Goal: Task Accomplishment & Management: Use online tool/utility

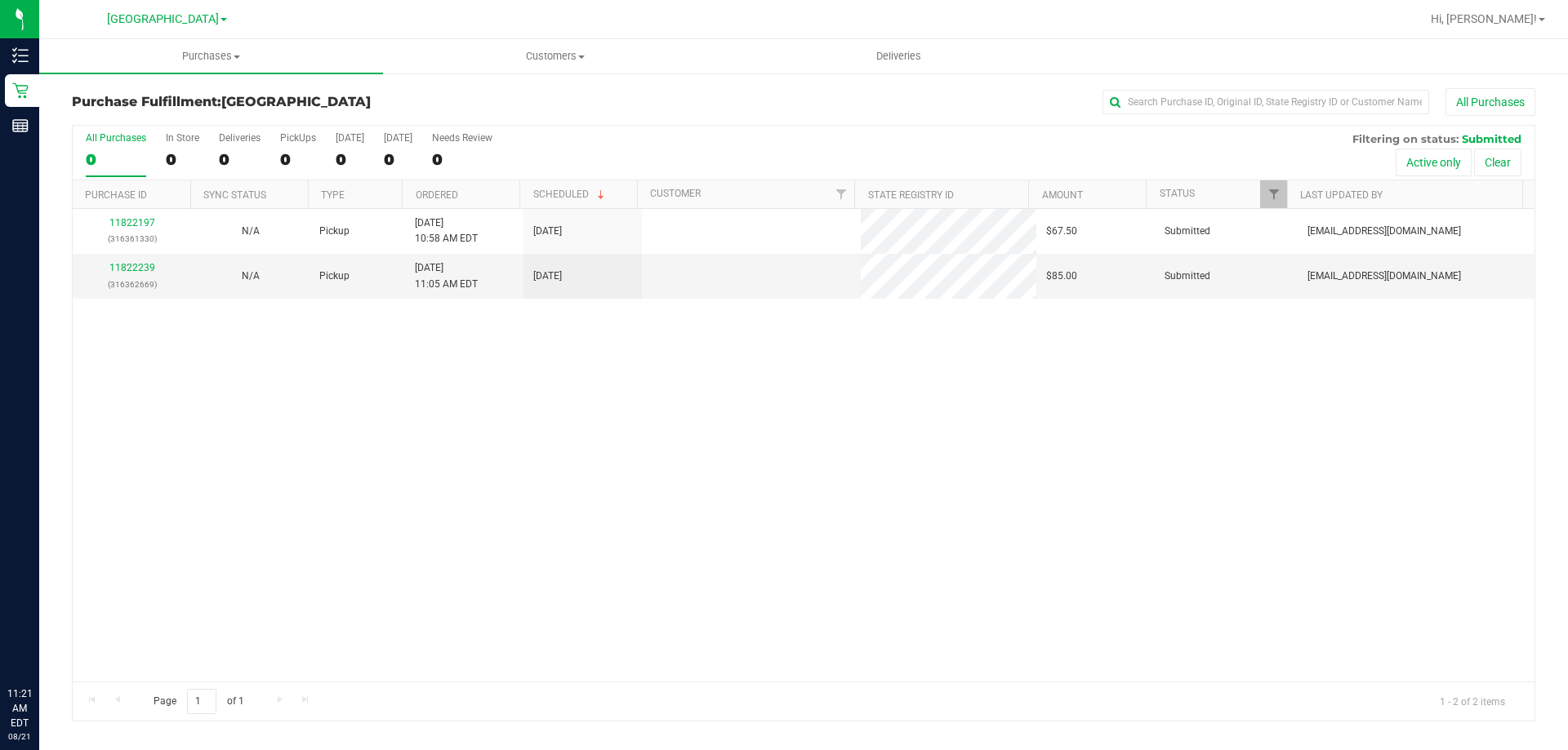
click at [197, 58] on span "Purchases" at bounding box center [211, 57] width 344 height 15
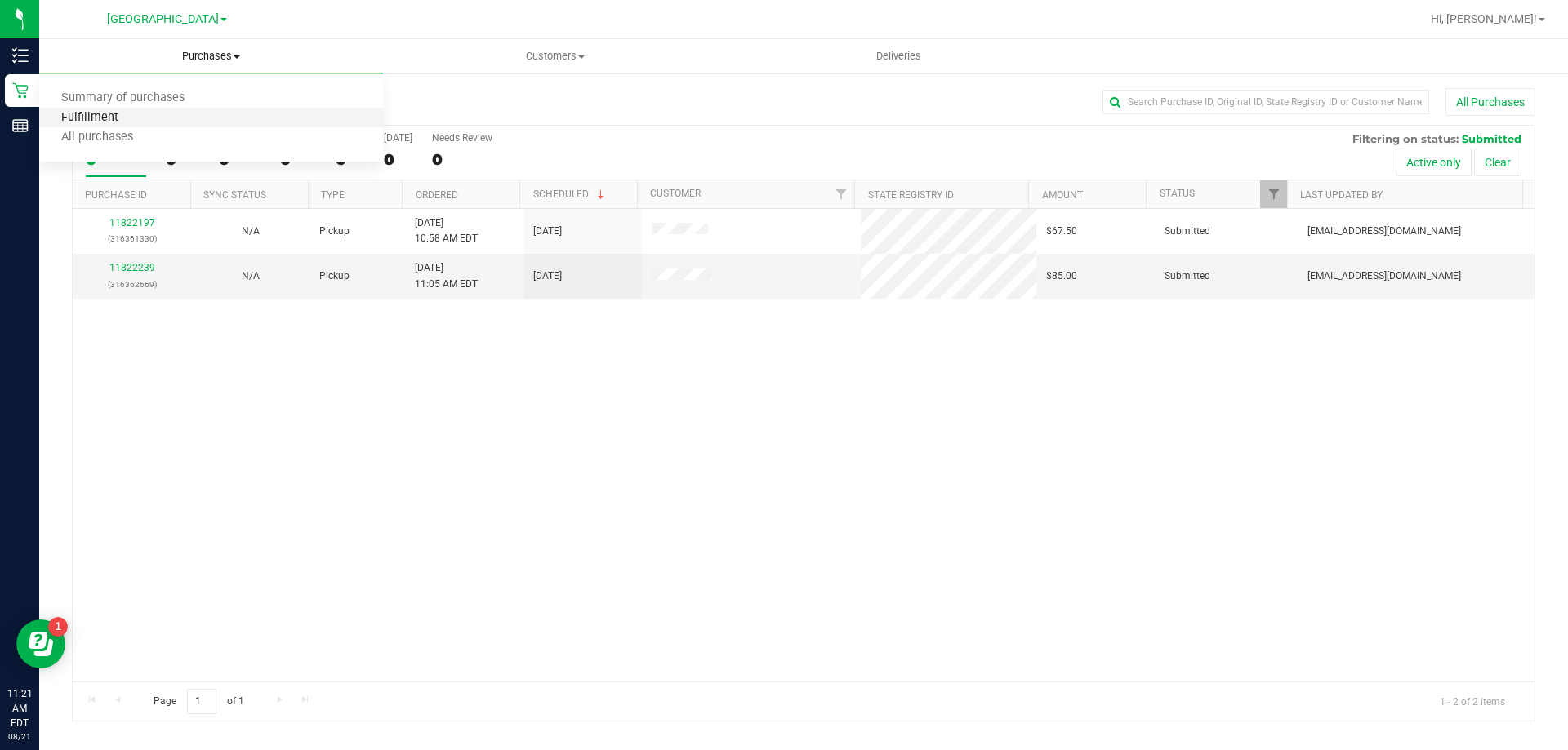
click at [137, 124] on li "Fulfillment" at bounding box center [211, 118] width 344 height 19
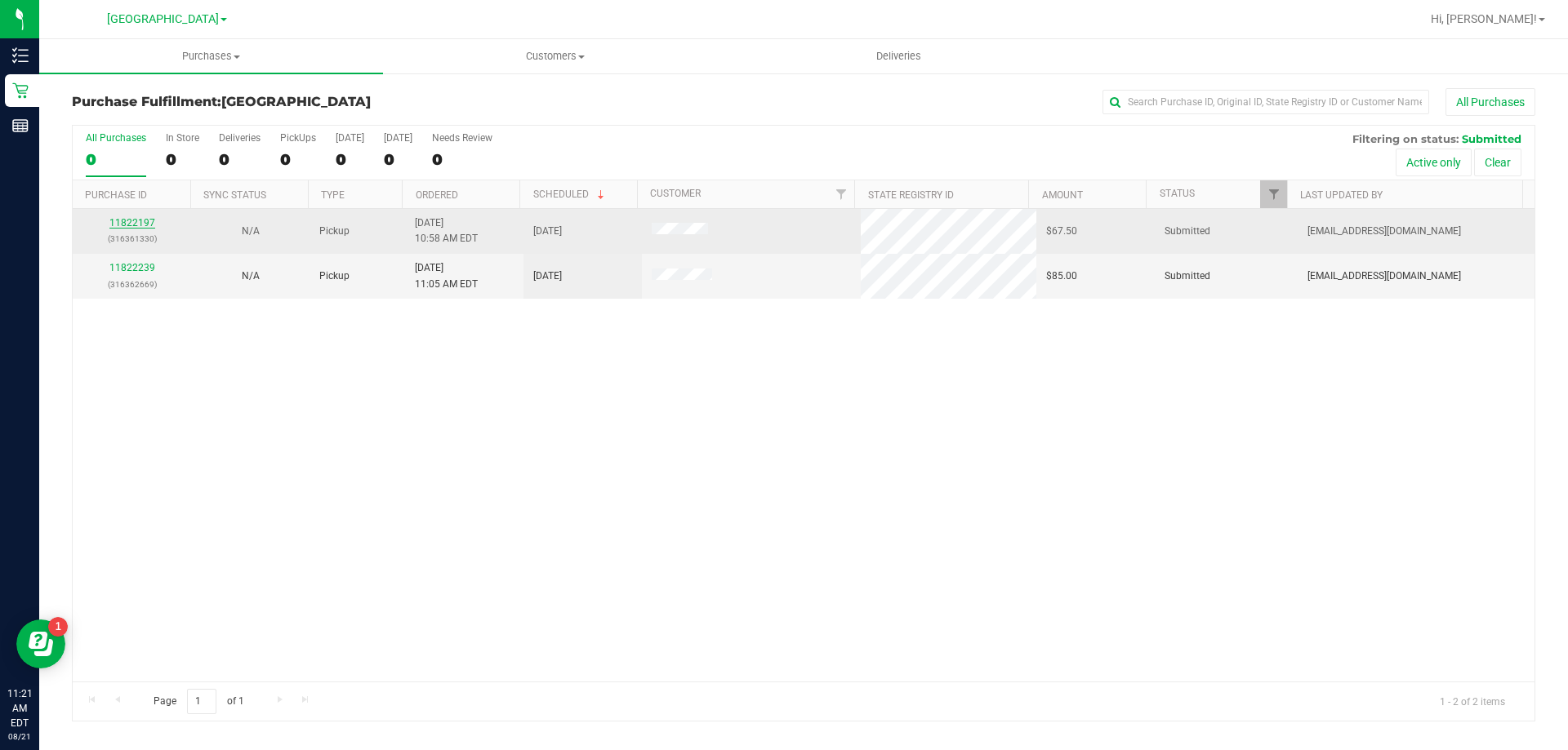
click at [142, 222] on link "11822197" at bounding box center [132, 223] width 46 height 12
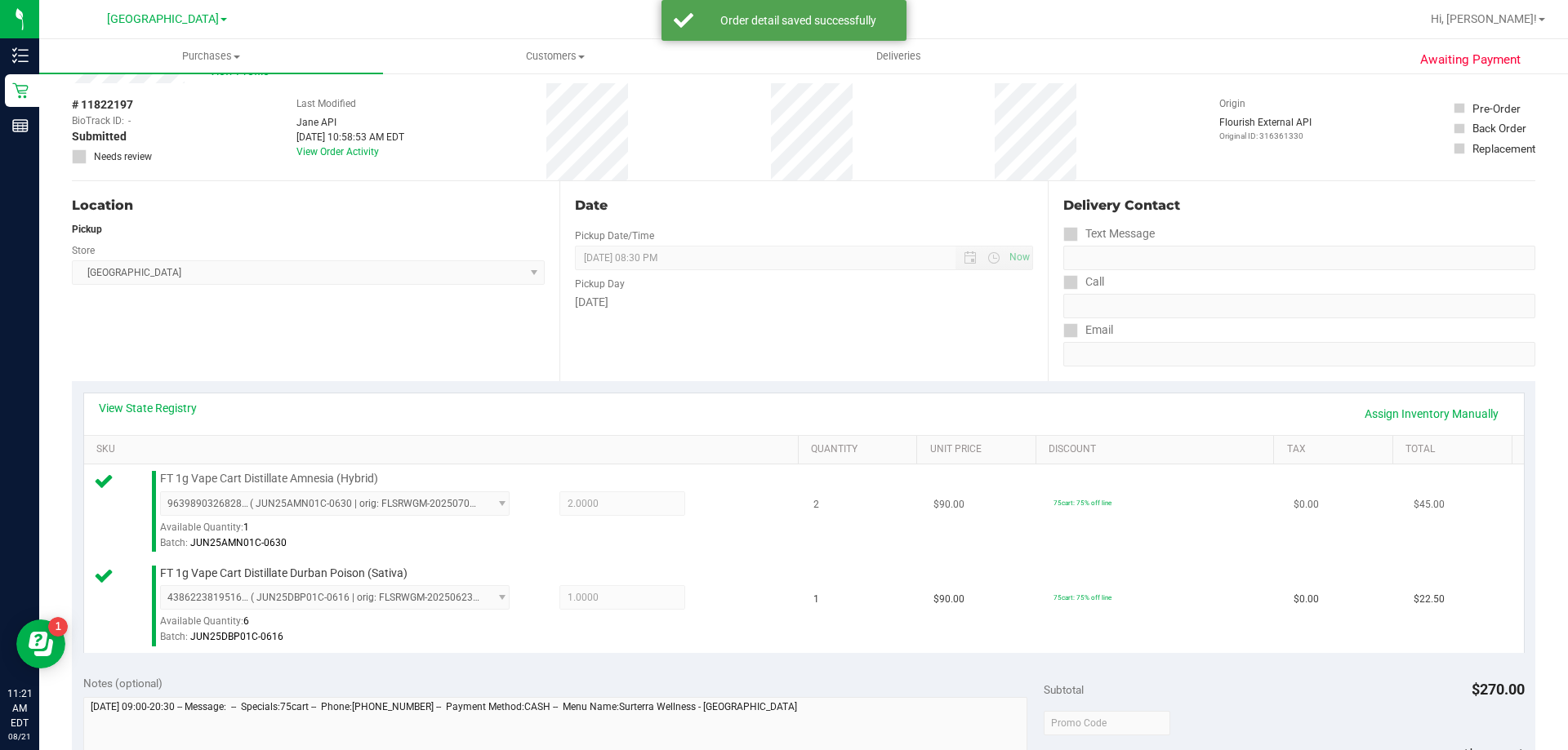
scroll to position [326, 0]
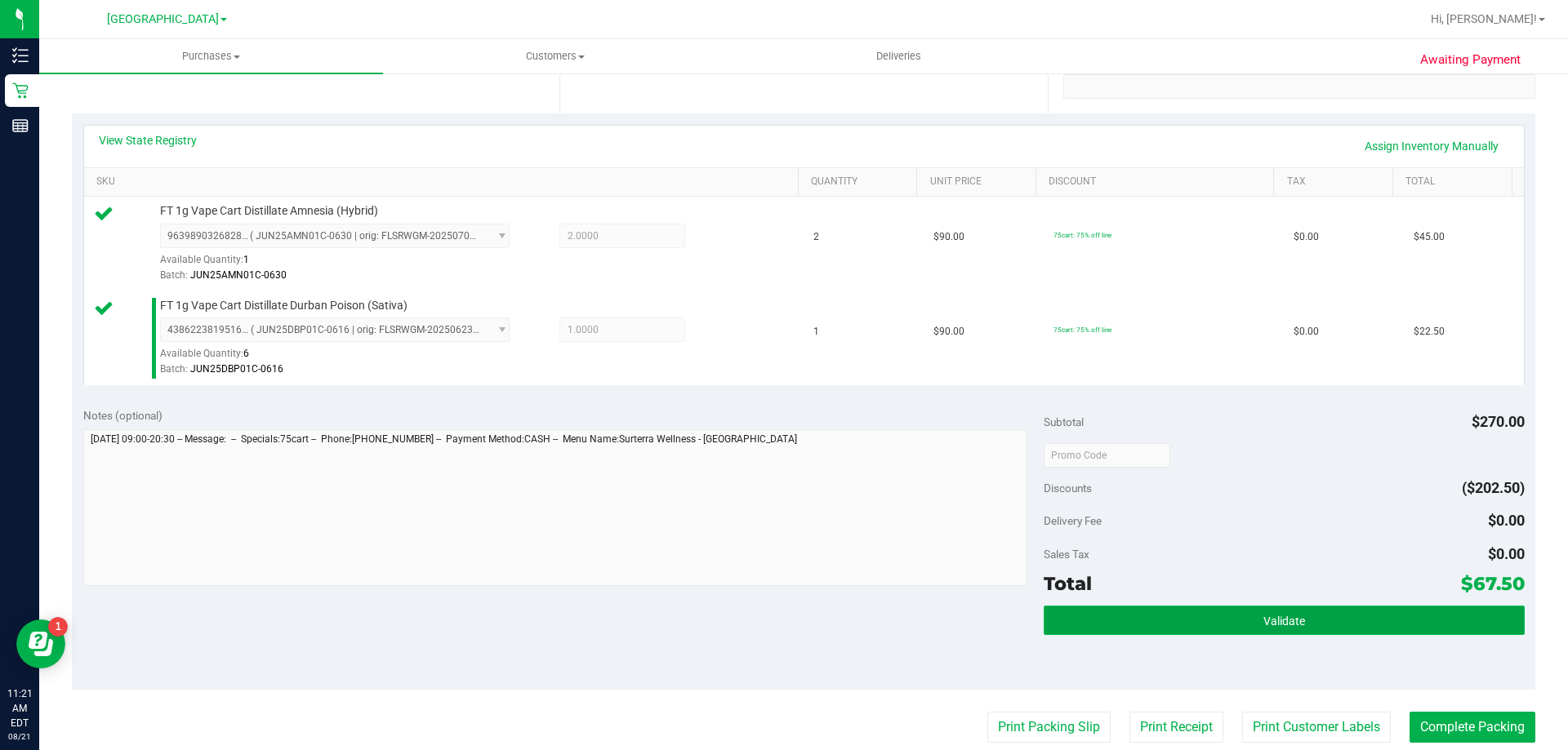
click at [1105, 626] on button "Validate" at bounding box center [1283, 620] width 480 height 29
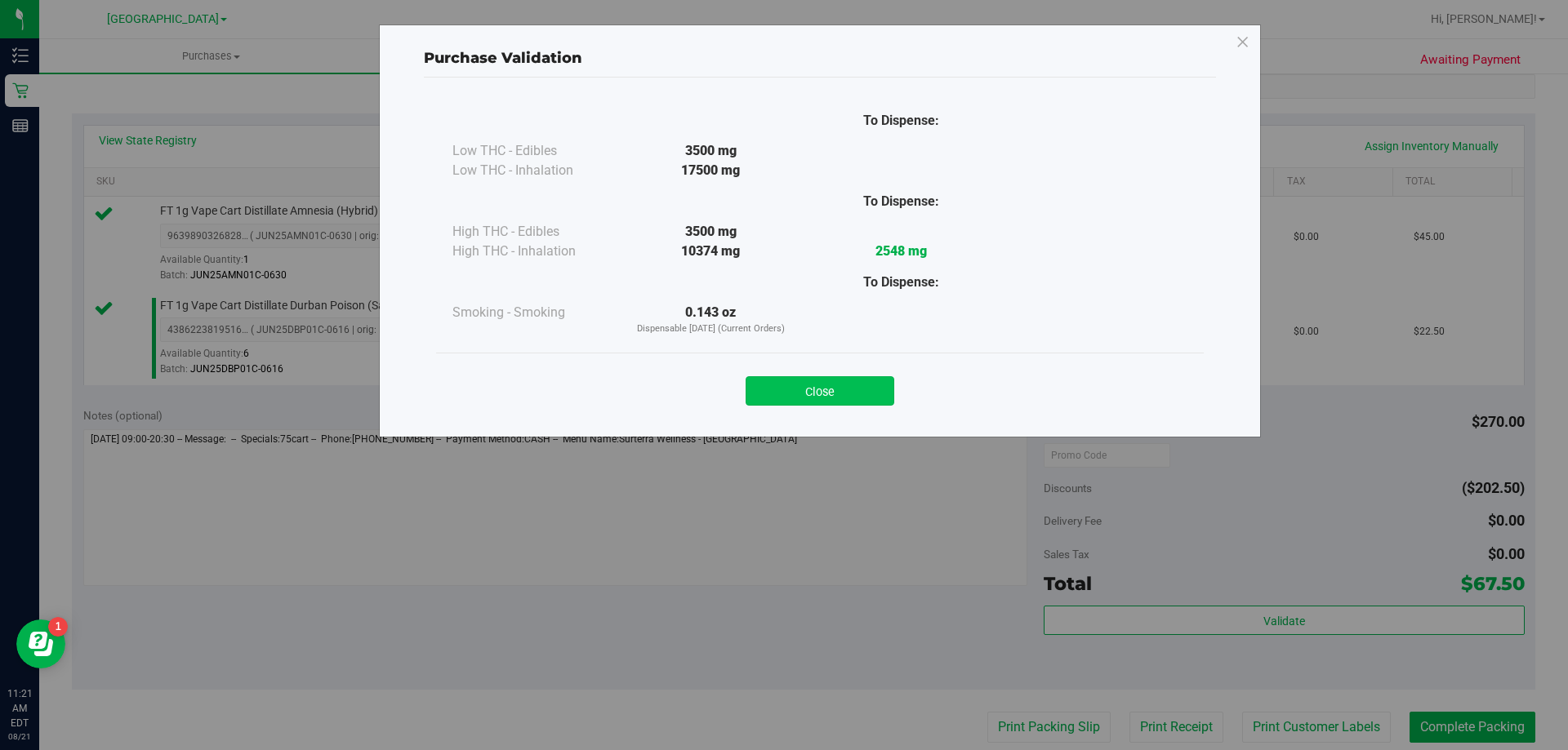
click at [826, 388] on button "Close" at bounding box center [820, 391] width 149 height 29
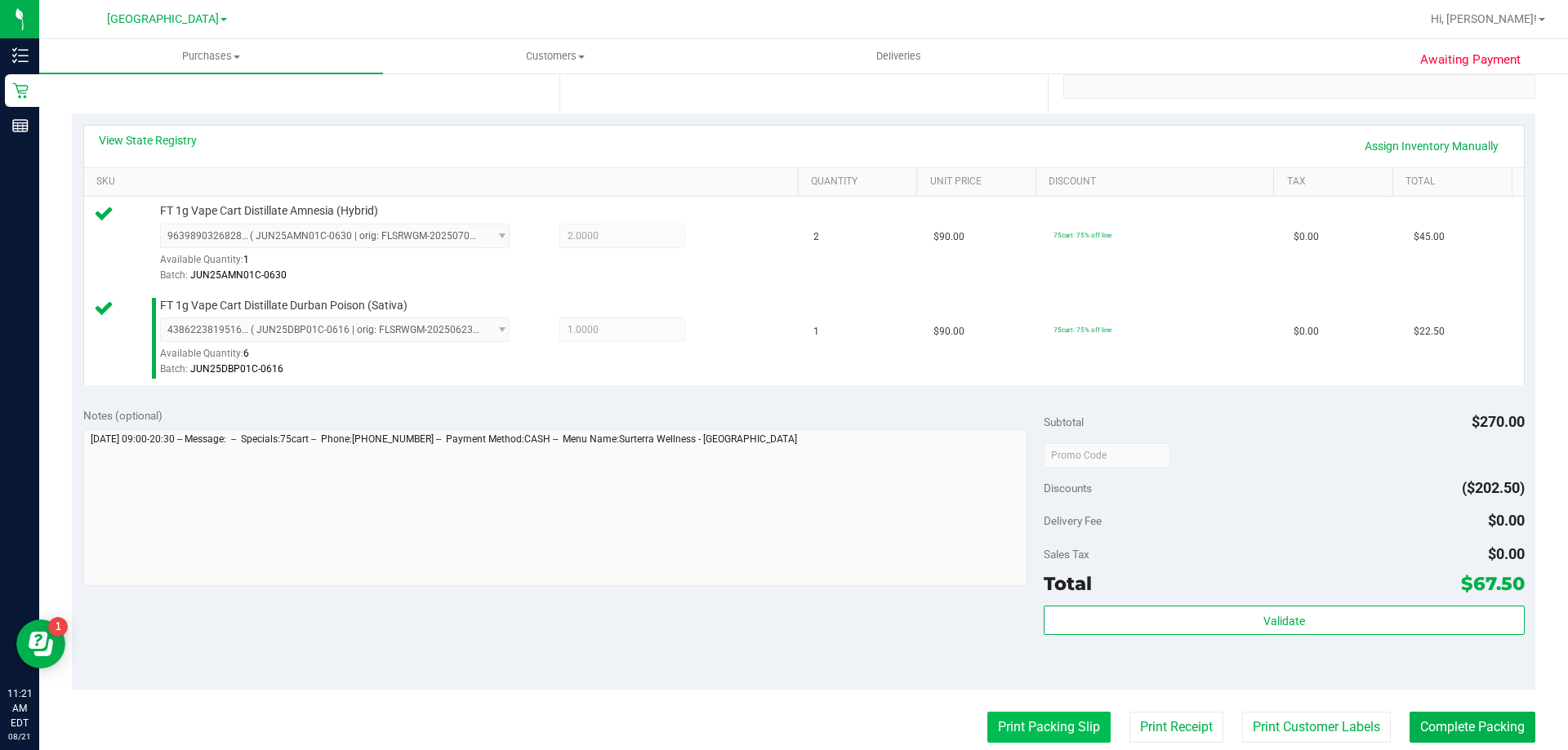
click at [1014, 724] on button "Print Packing Slip" at bounding box center [1048, 727] width 123 height 31
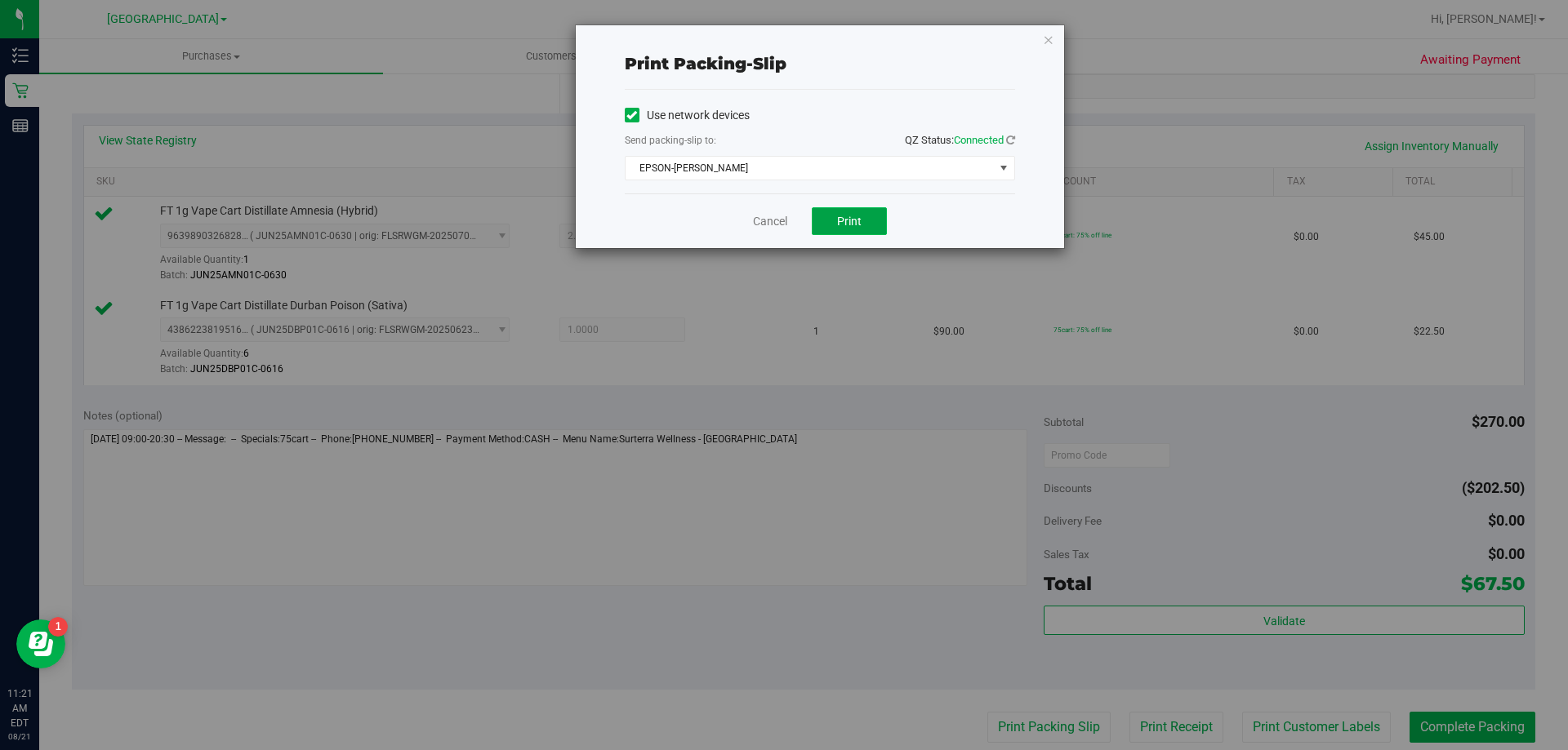
click at [831, 215] on button "Print" at bounding box center [849, 221] width 75 height 27
click at [1048, 36] on icon "button" at bounding box center [1048, 38] width 12 height 19
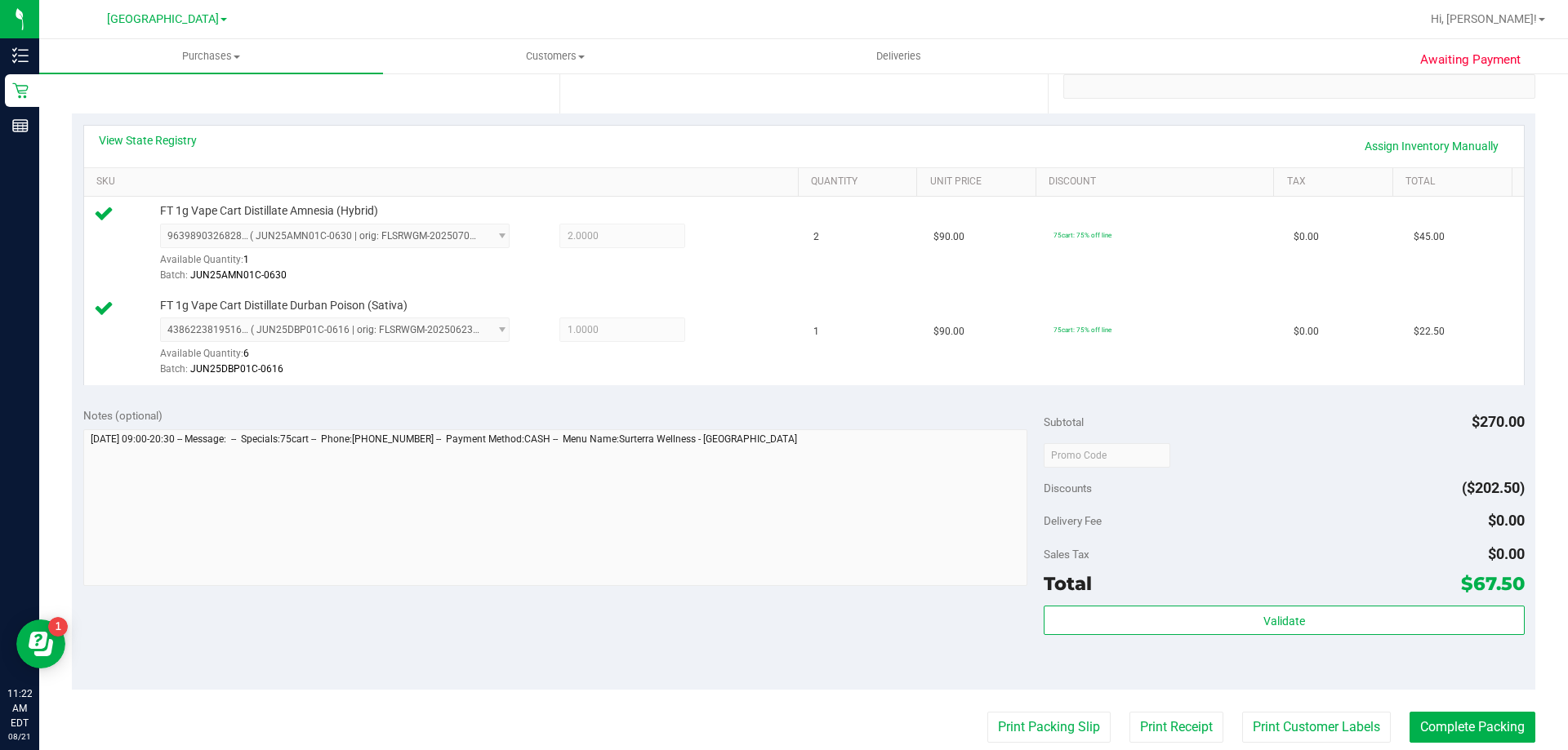
click at [1093, 667] on div "Validate" at bounding box center [1283, 642] width 480 height 73
click at [1440, 717] on button "Complete Packing" at bounding box center [1472, 727] width 126 height 31
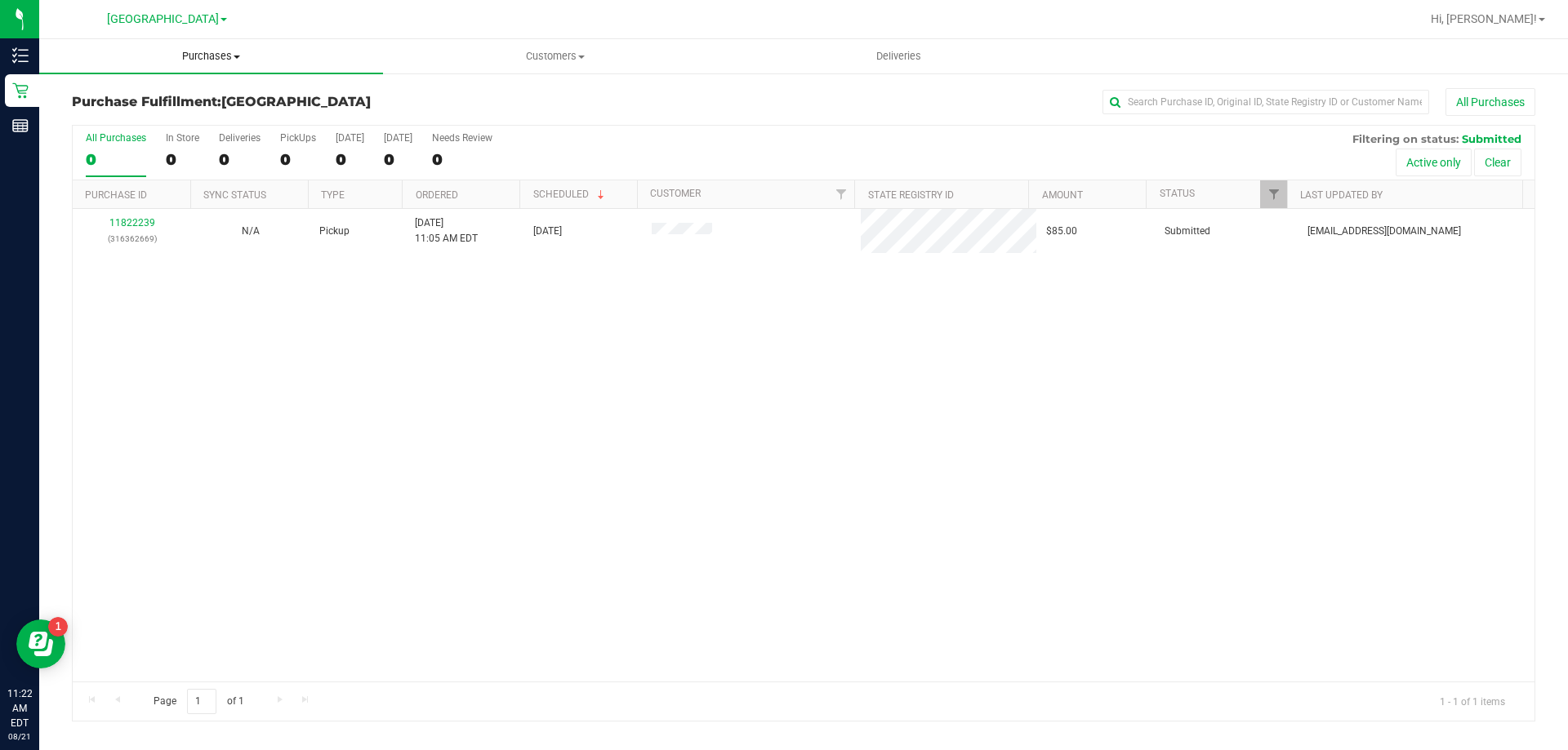
click at [224, 52] on span "Purchases" at bounding box center [211, 57] width 344 height 15
click at [118, 115] on span "Fulfillment" at bounding box center [90, 118] width 101 height 14
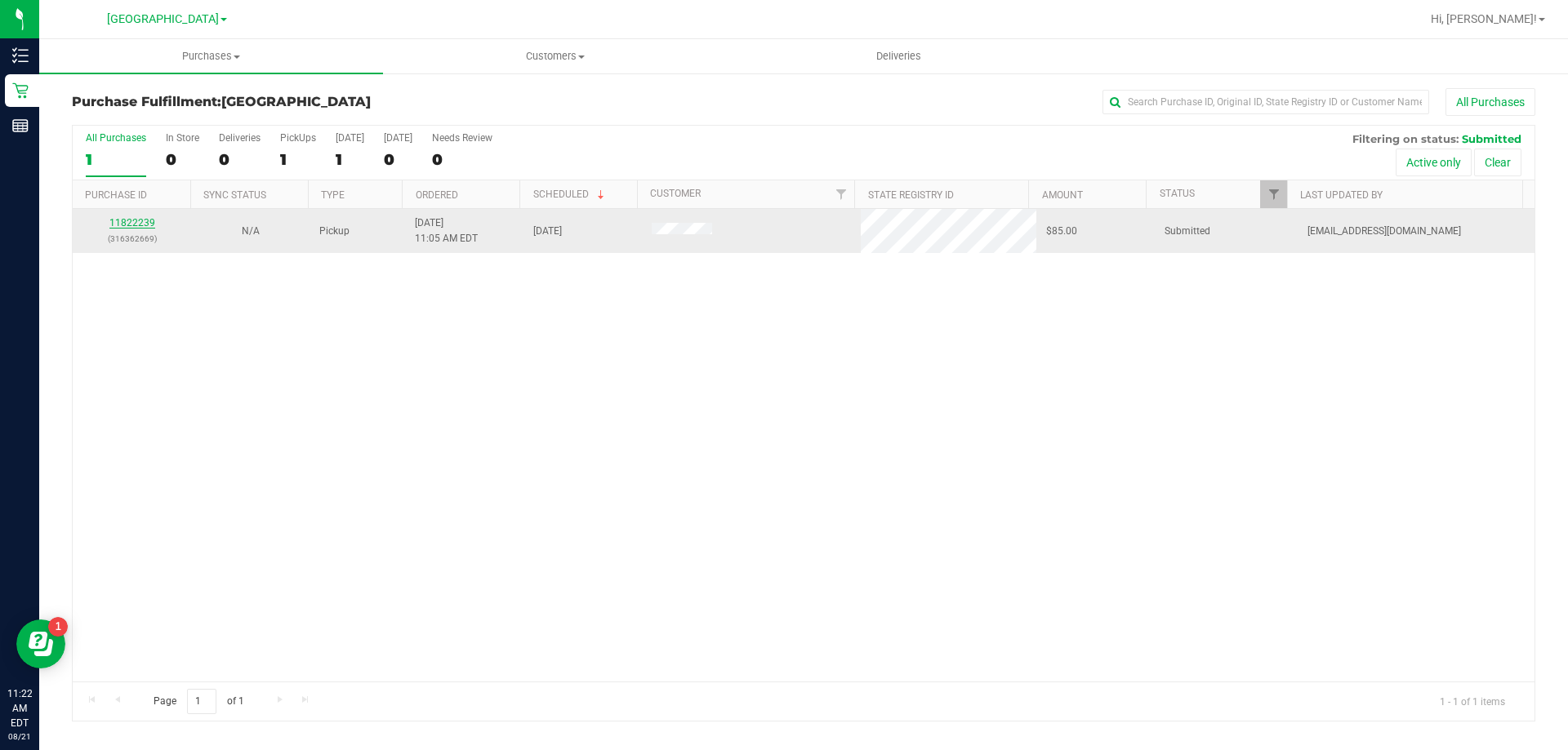
click at [134, 221] on link "11822239" at bounding box center [132, 223] width 46 height 12
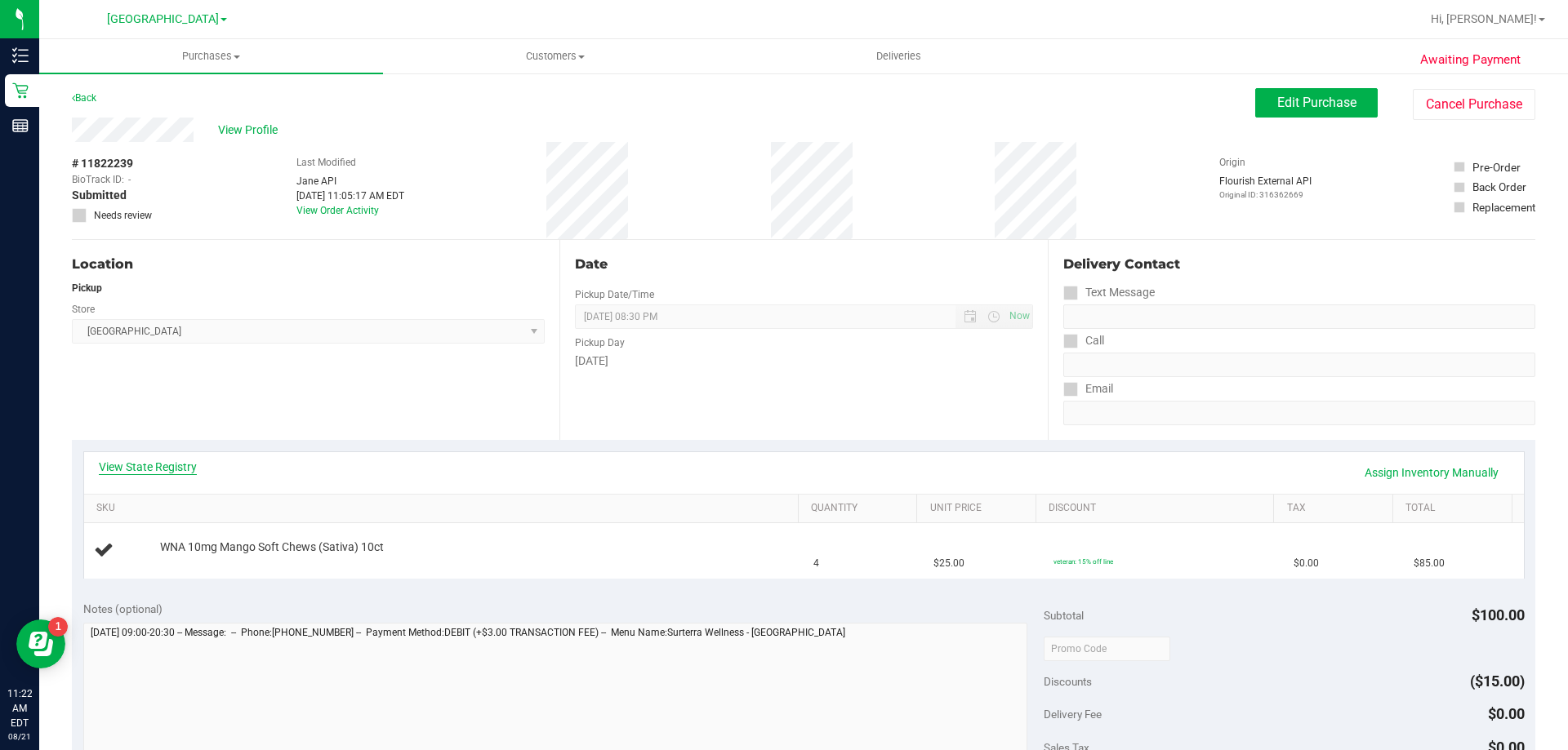
click at [169, 470] on link "View State Registry" at bounding box center [147, 467] width 98 height 16
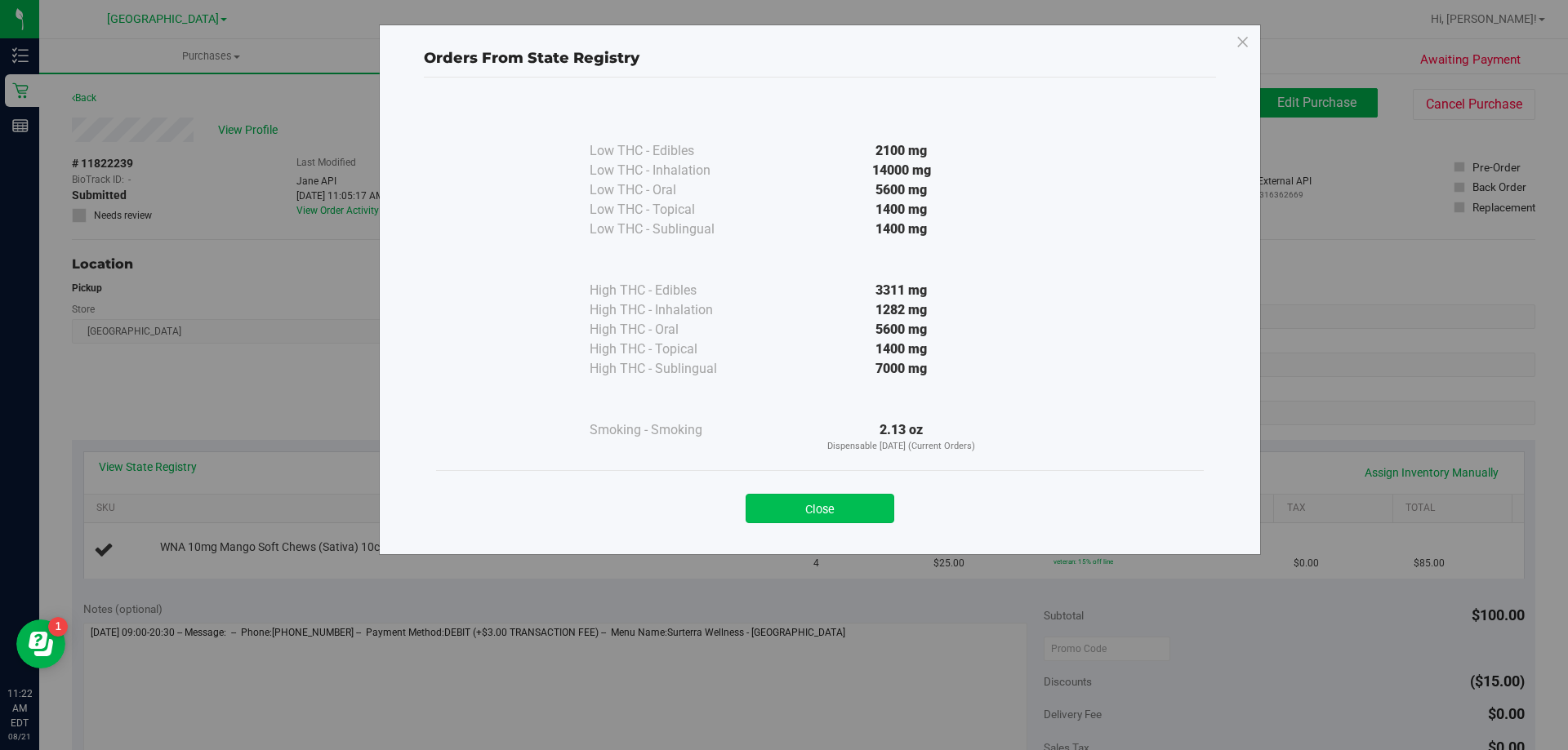
click at [777, 501] on button "Close" at bounding box center [820, 509] width 149 height 29
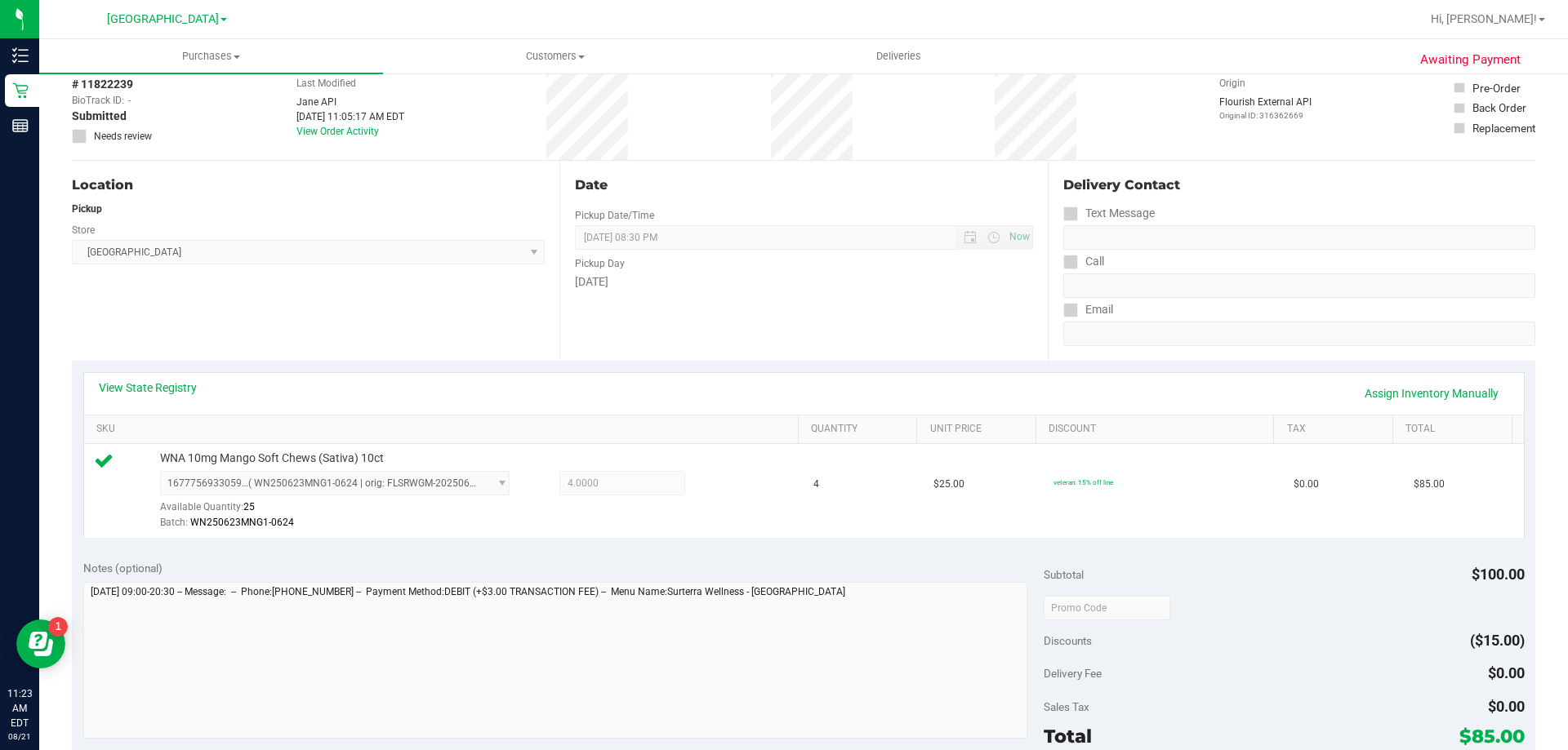
scroll to position [245, 0]
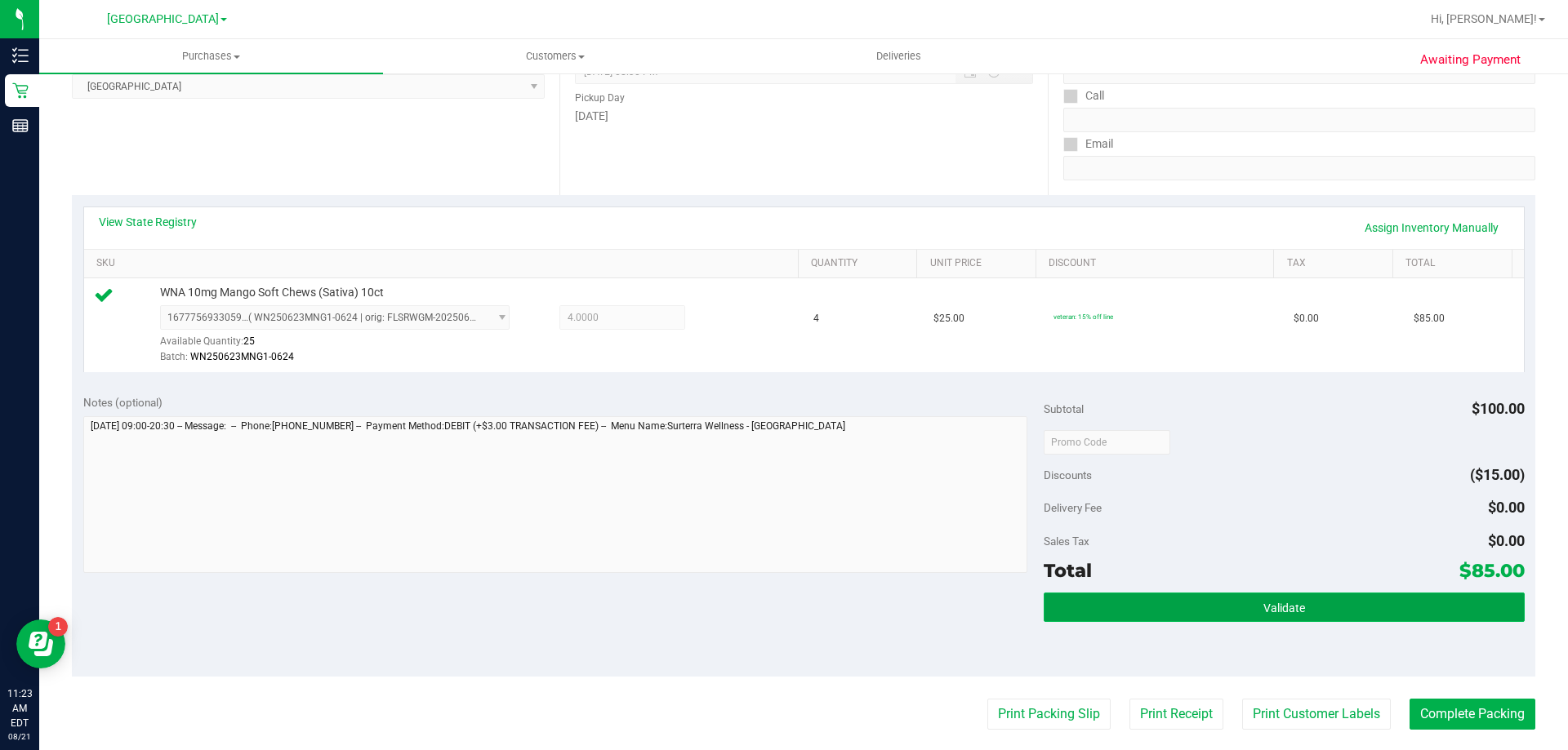
click at [1121, 601] on button "Validate" at bounding box center [1283, 607] width 480 height 29
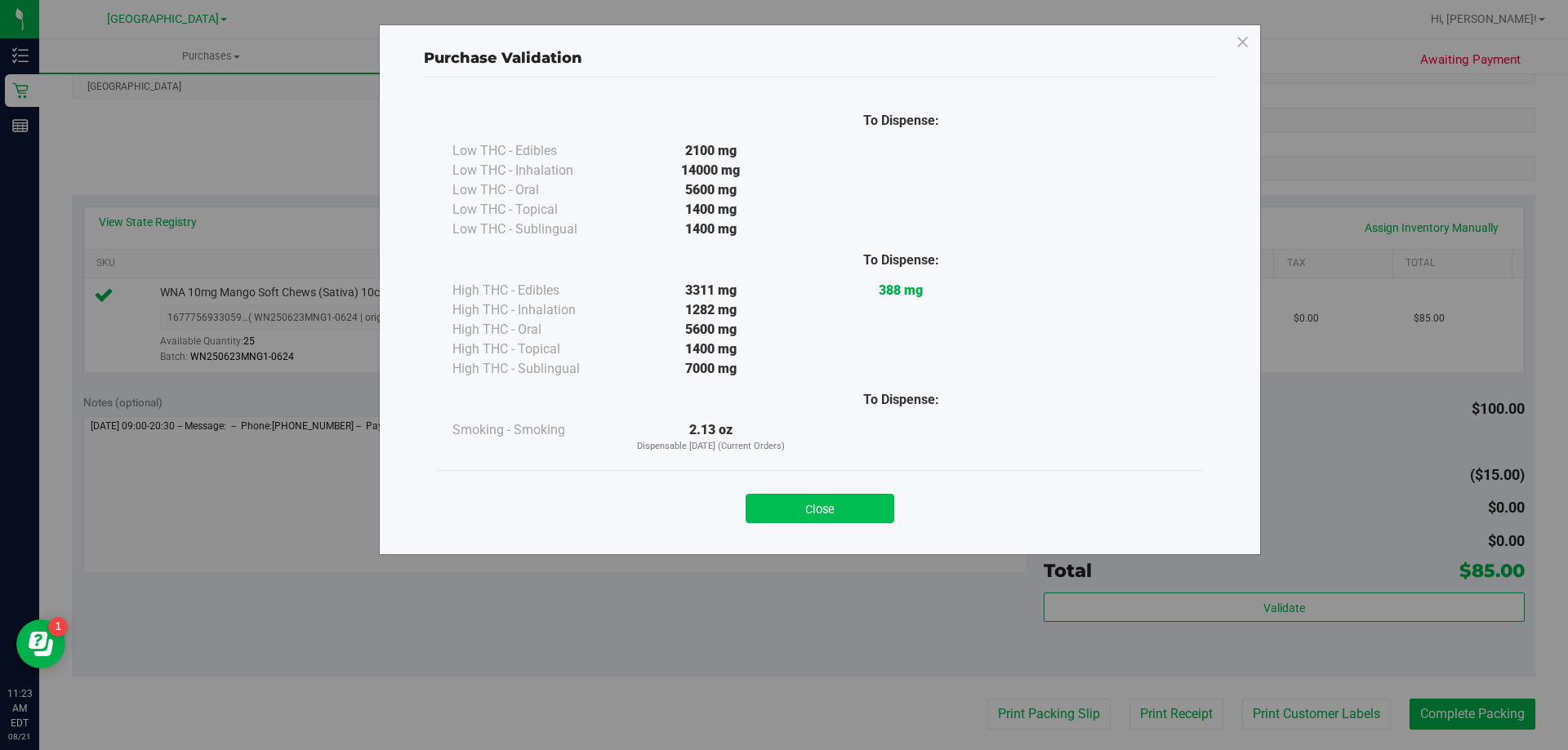
click at [855, 512] on button "Close" at bounding box center [820, 509] width 149 height 29
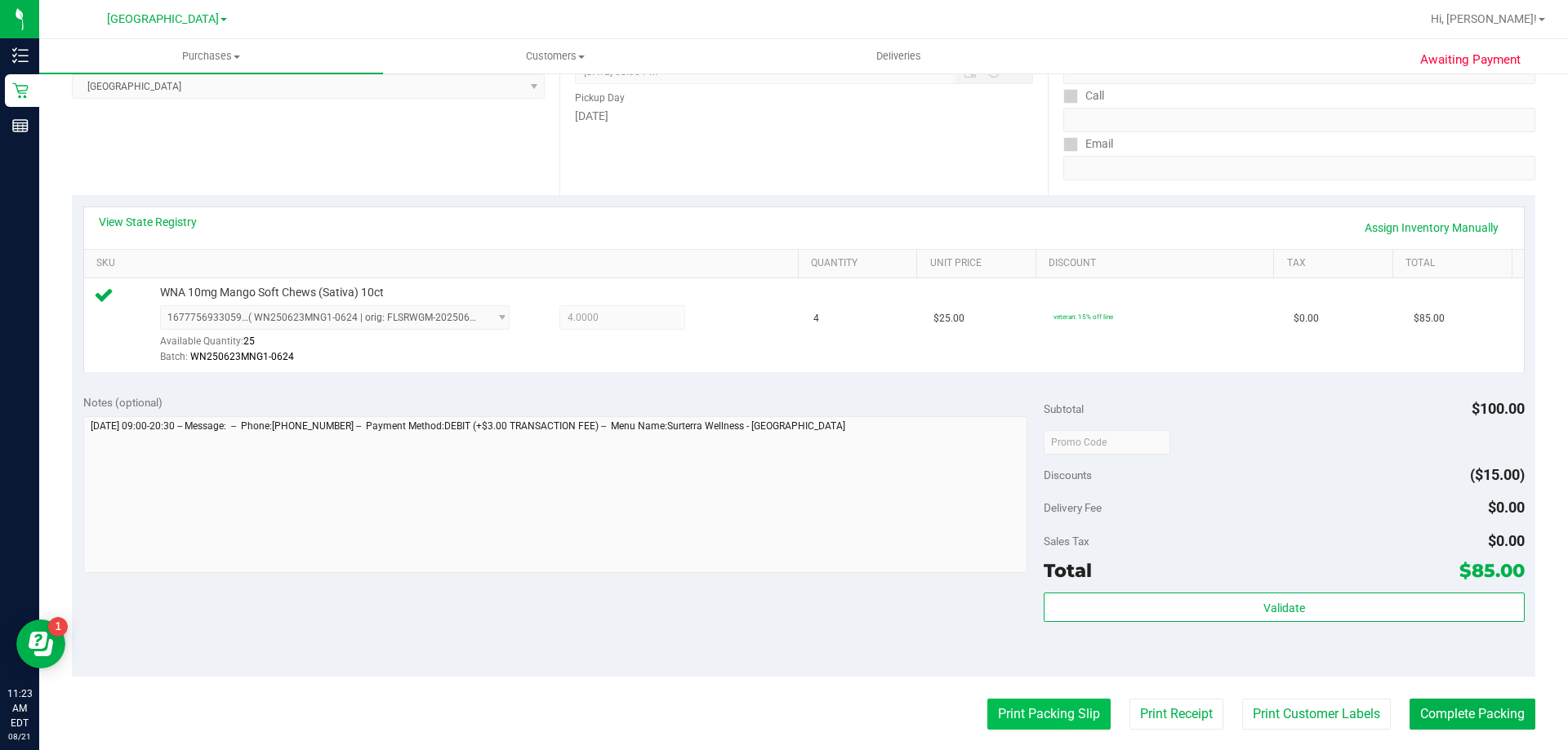
click at [1003, 713] on button "Print Packing Slip" at bounding box center [1048, 714] width 123 height 31
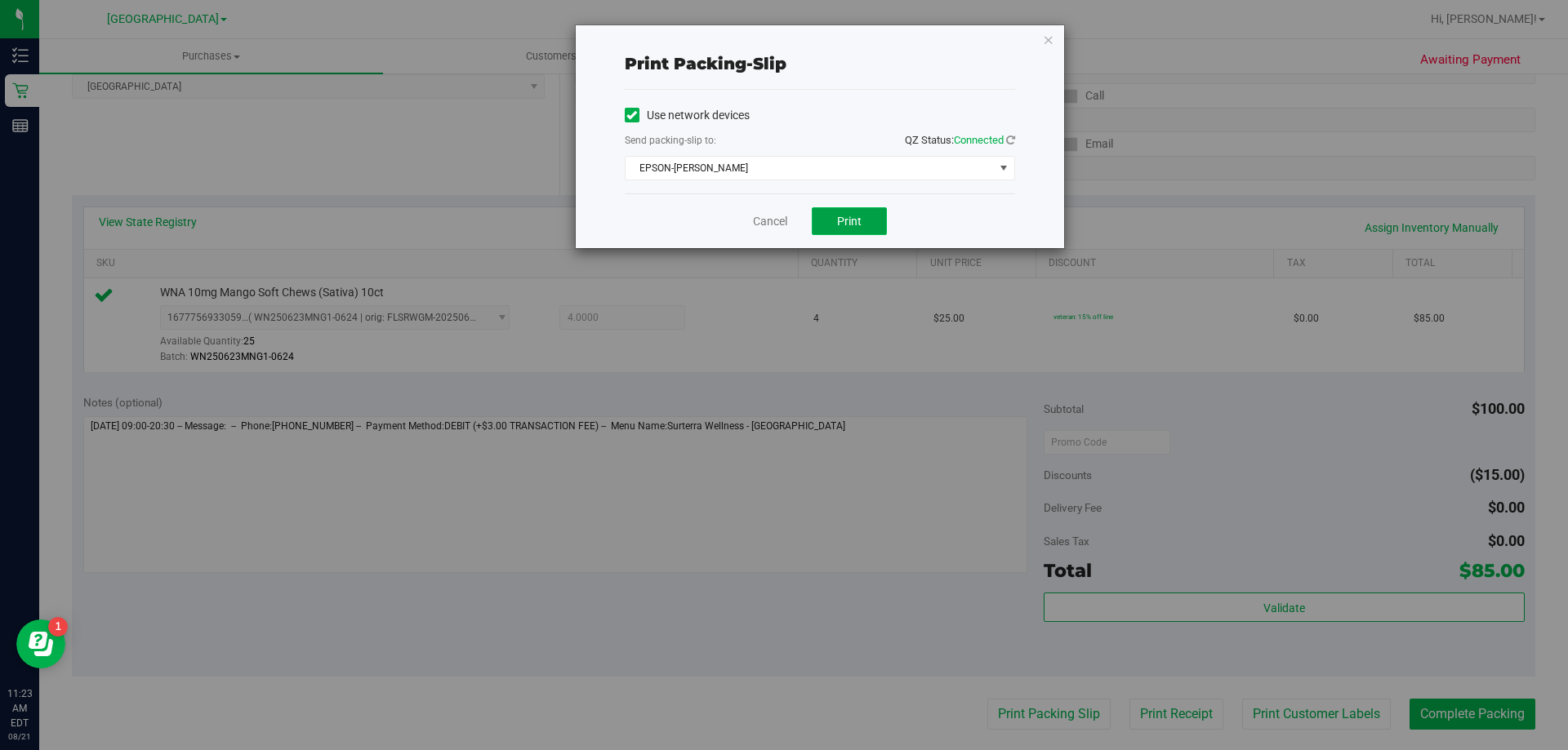
click at [845, 222] on span "Print" at bounding box center [849, 221] width 25 height 13
click at [1047, 42] on icon "button" at bounding box center [1048, 38] width 12 height 19
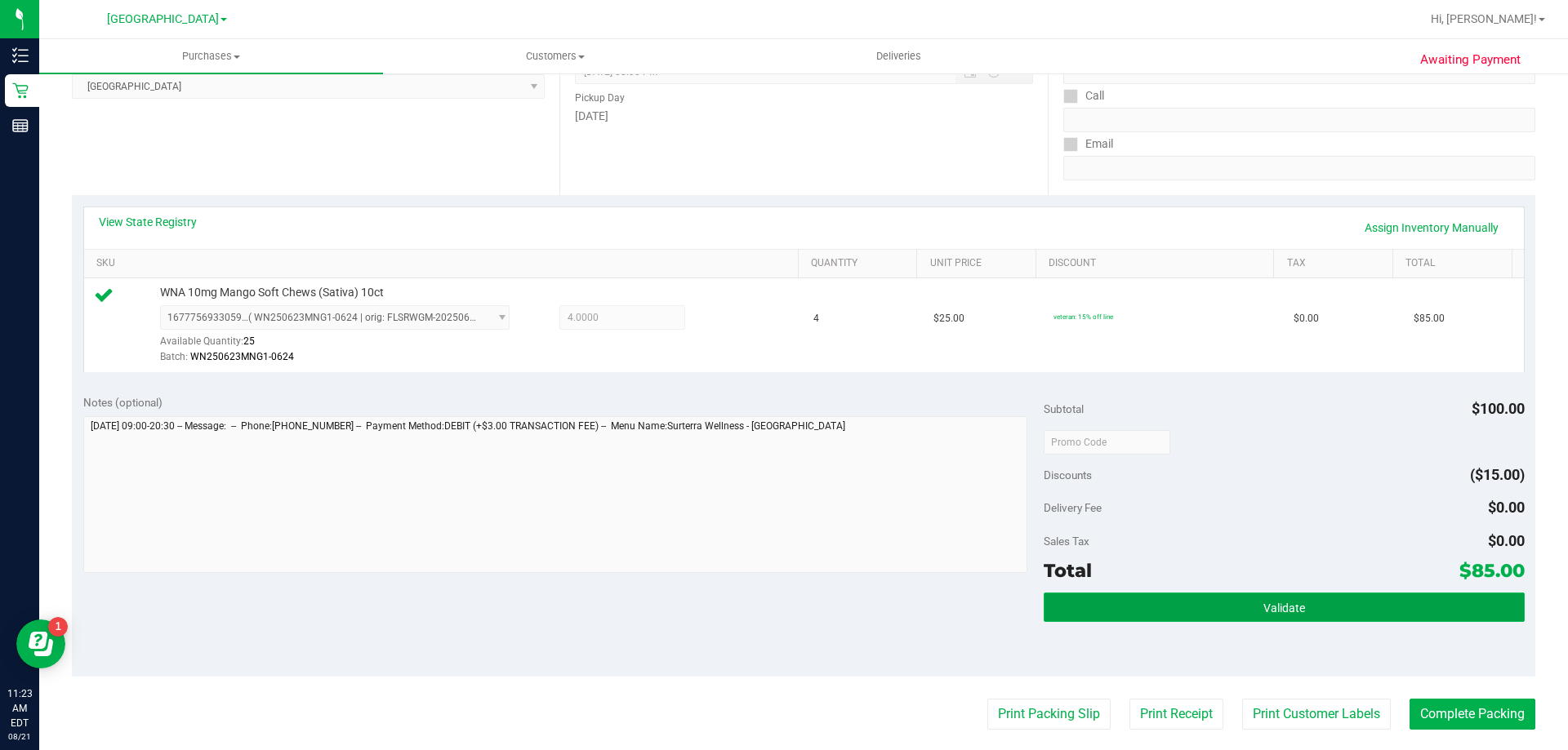
click at [1198, 609] on button "Validate" at bounding box center [1283, 607] width 480 height 29
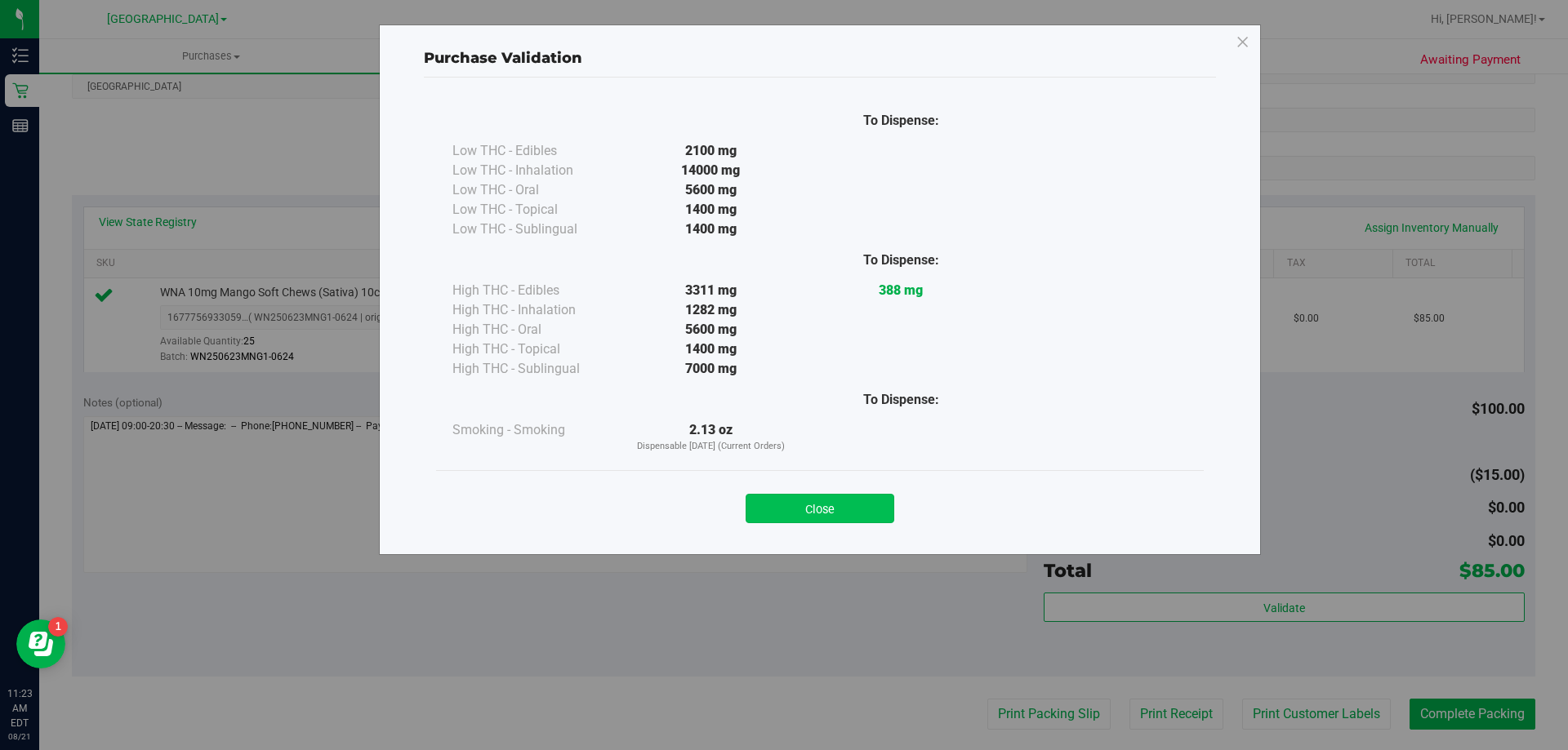
click at [813, 503] on button "Close" at bounding box center [820, 509] width 149 height 29
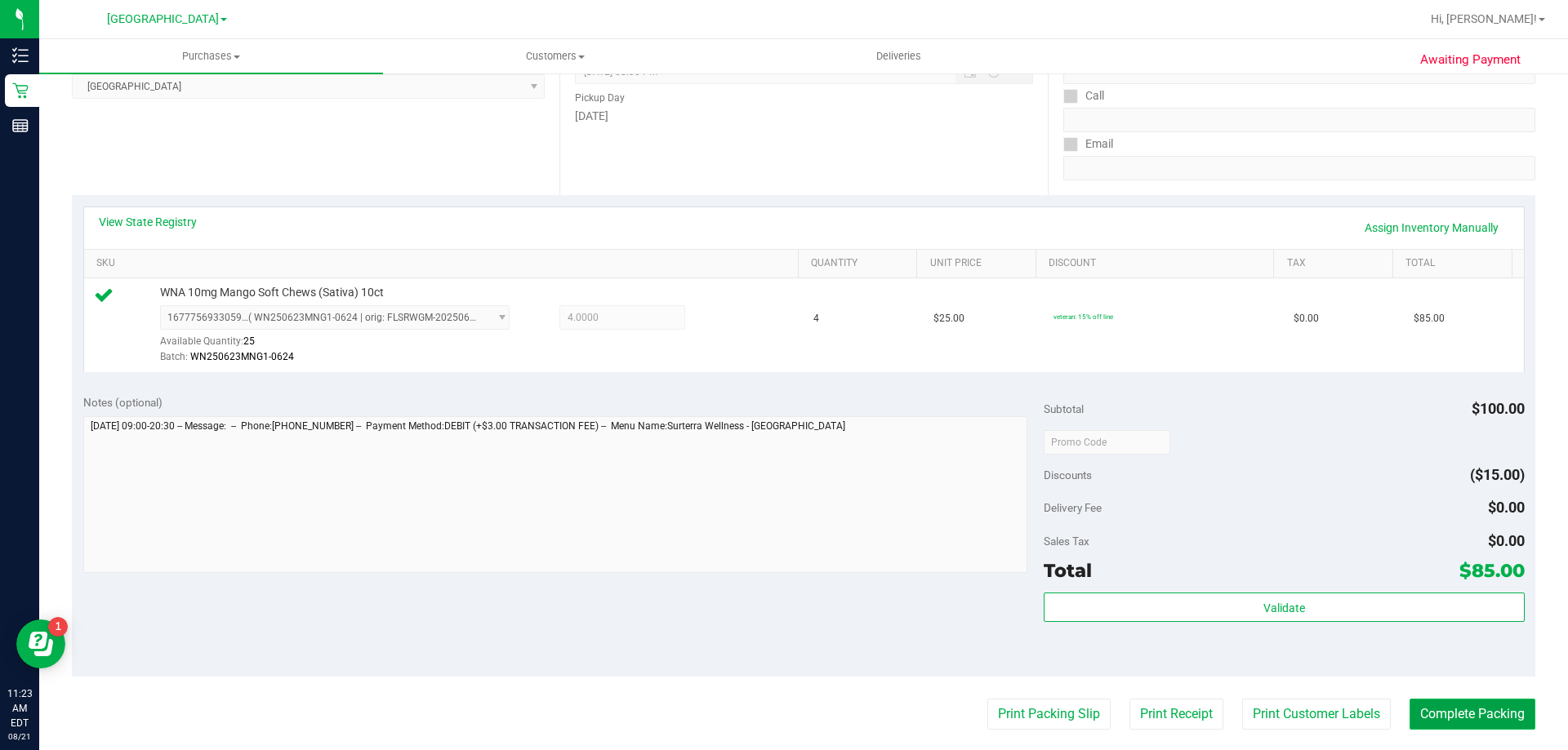
click at [1430, 714] on button "Complete Packing" at bounding box center [1472, 714] width 126 height 31
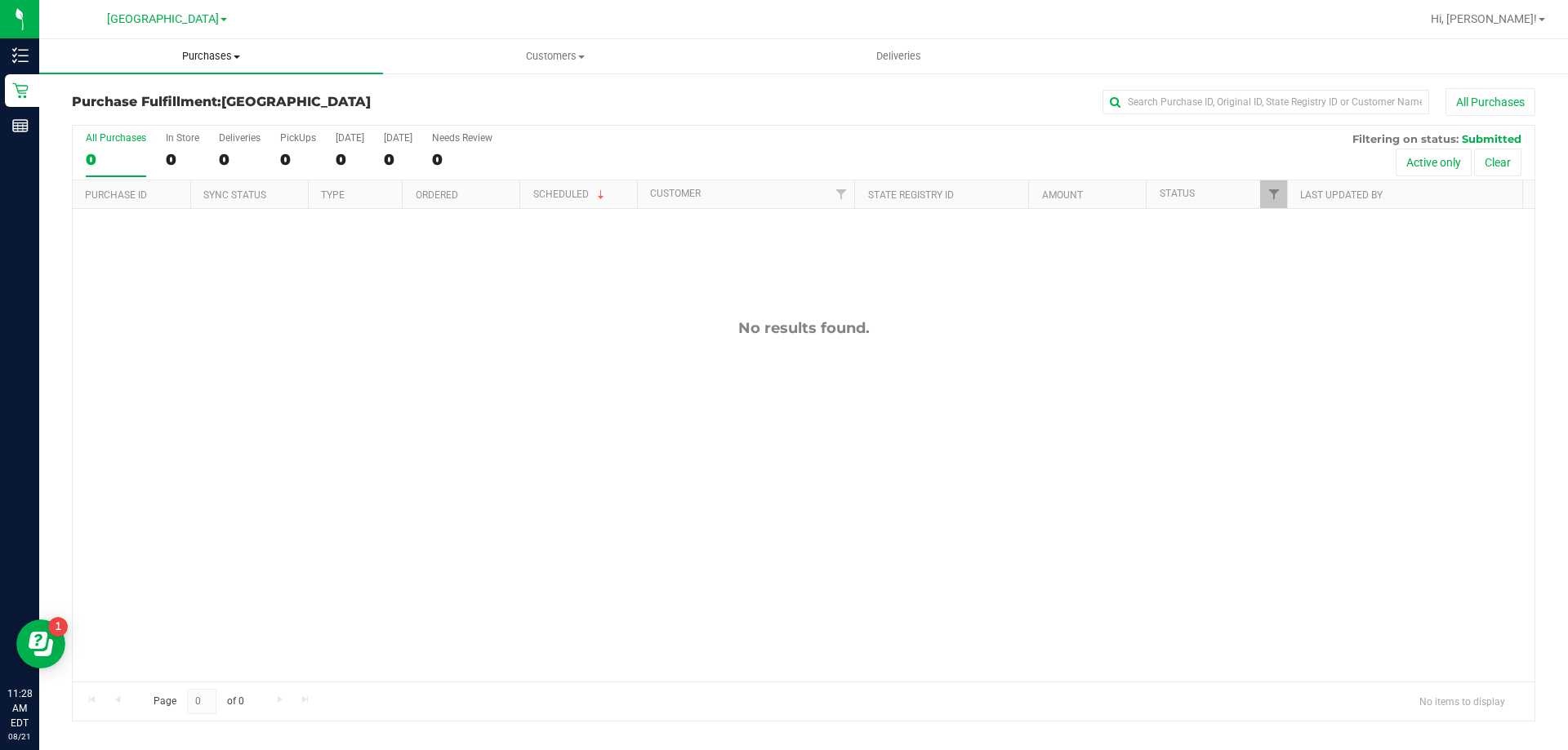
click at [221, 50] on span "Purchases" at bounding box center [211, 57] width 344 height 15
click at [145, 117] on li "Fulfillment" at bounding box center [211, 118] width 344 height 19
